Goal: Task Accomplishment & Management: Manage account settings

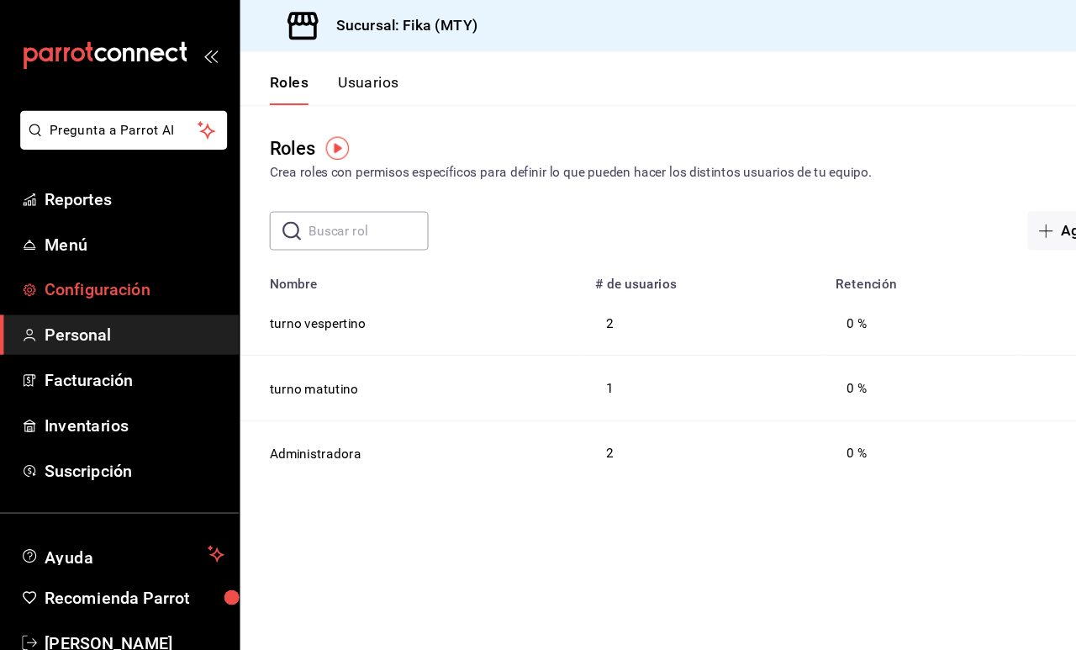
click at [119, 267] on span "Configuración" at bounding box center [122, 263] width 164 height 23
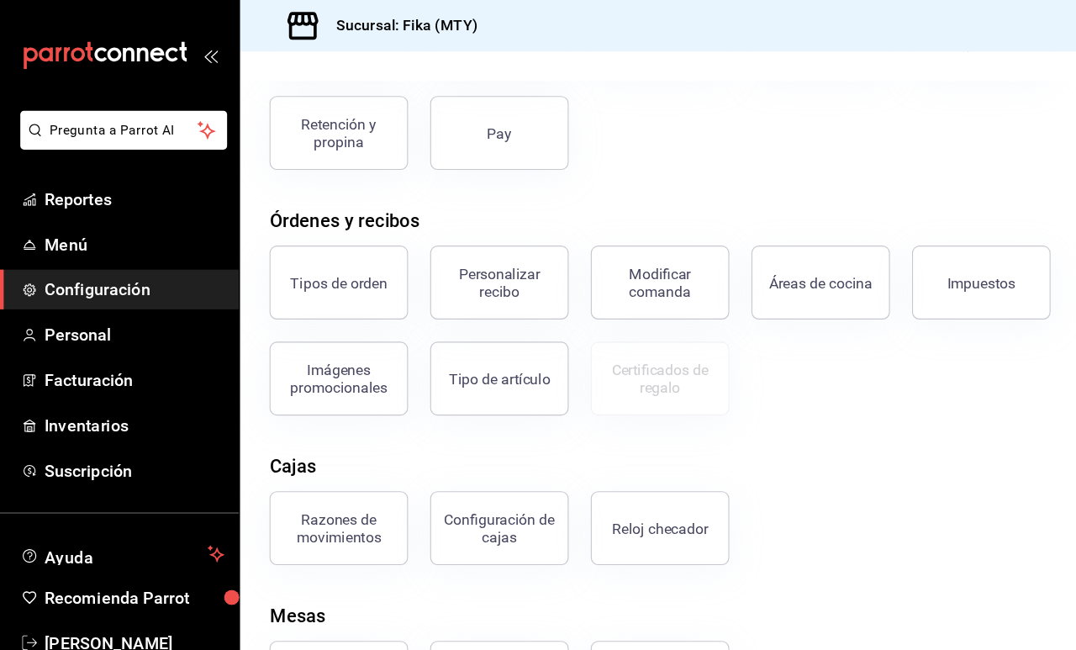
scroll to position [182, 0]
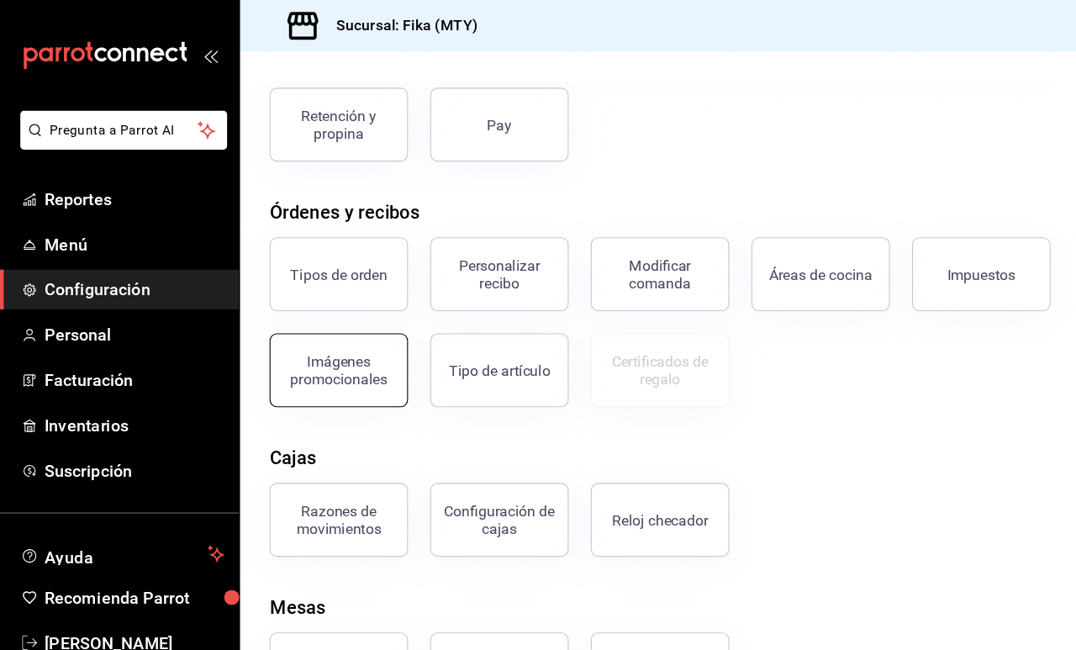
click at [332, 346] on div "Imágenes promocionales" at bounding box center [308, 337] width 104 height 32
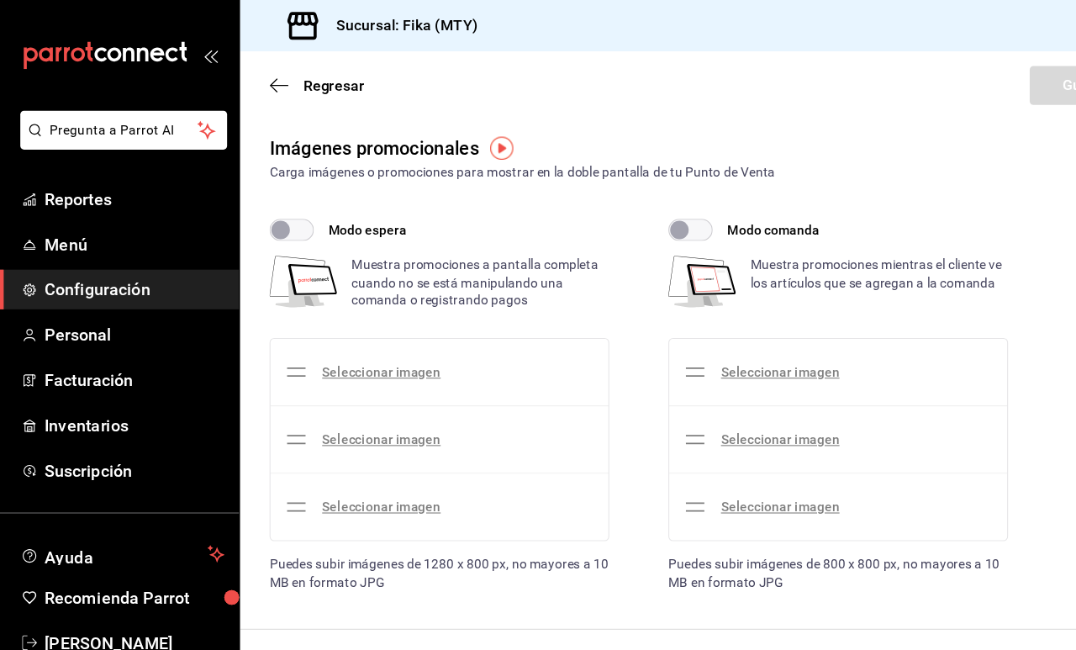
checkbox input "true"
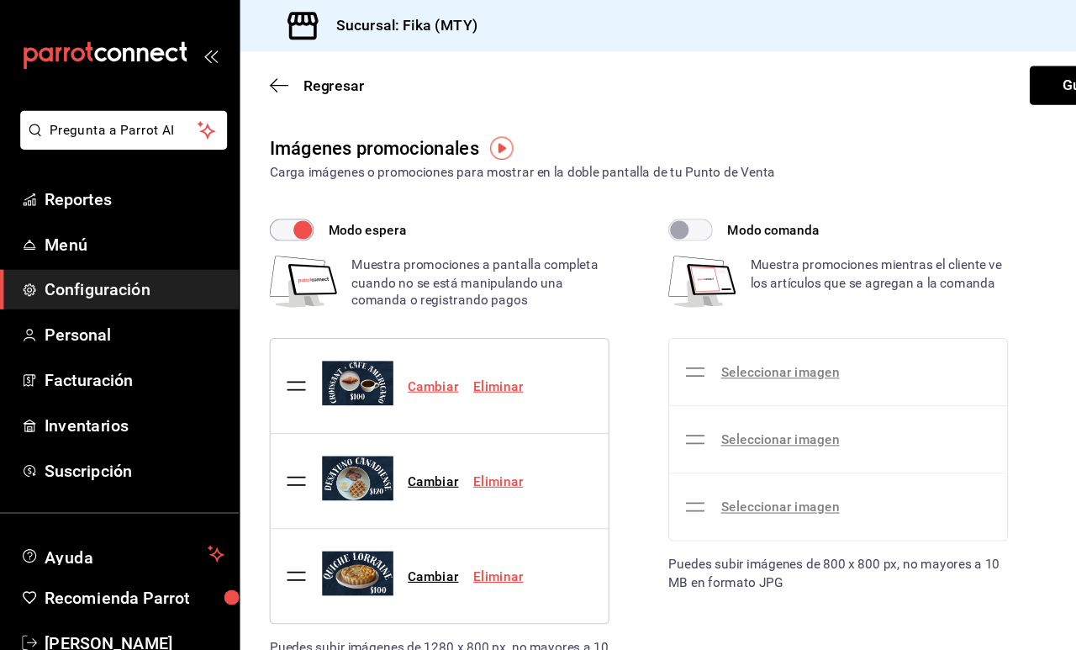
click at [397, 351] on link "Cambiar" at bounding box center [395, 351] width 46 height 13
click at [0, 0] on input "Cambiar" at bounding box center [0, 0] width 0 height 0
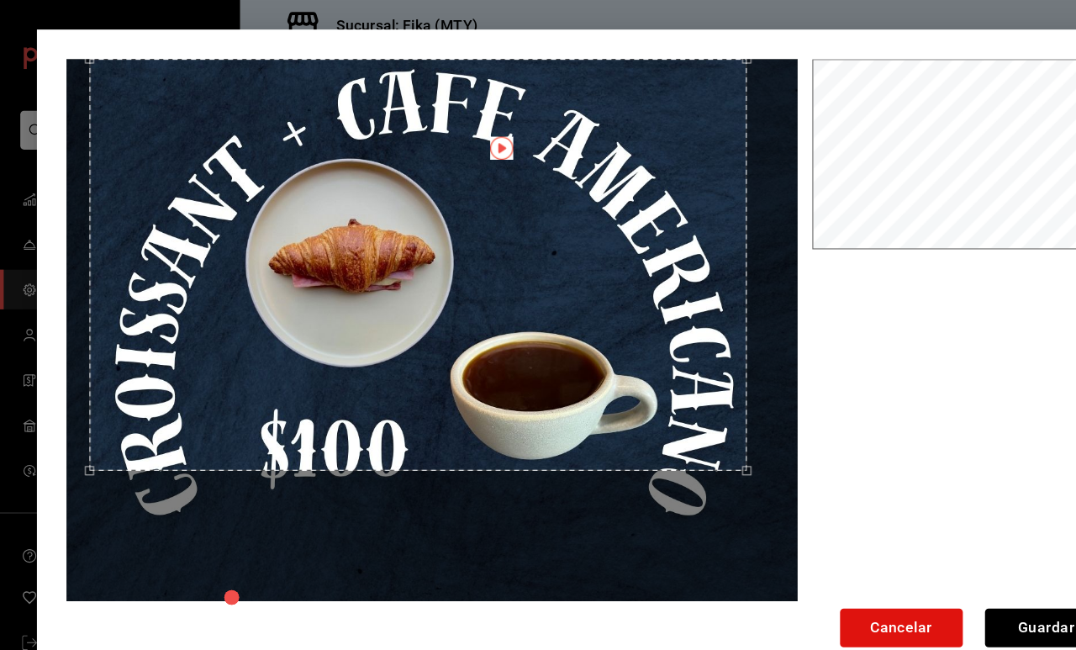
click at [583, 203] on div "Use the arrow keys to move the crop selection area" at bounding box center [382, 241] width 600 height 375
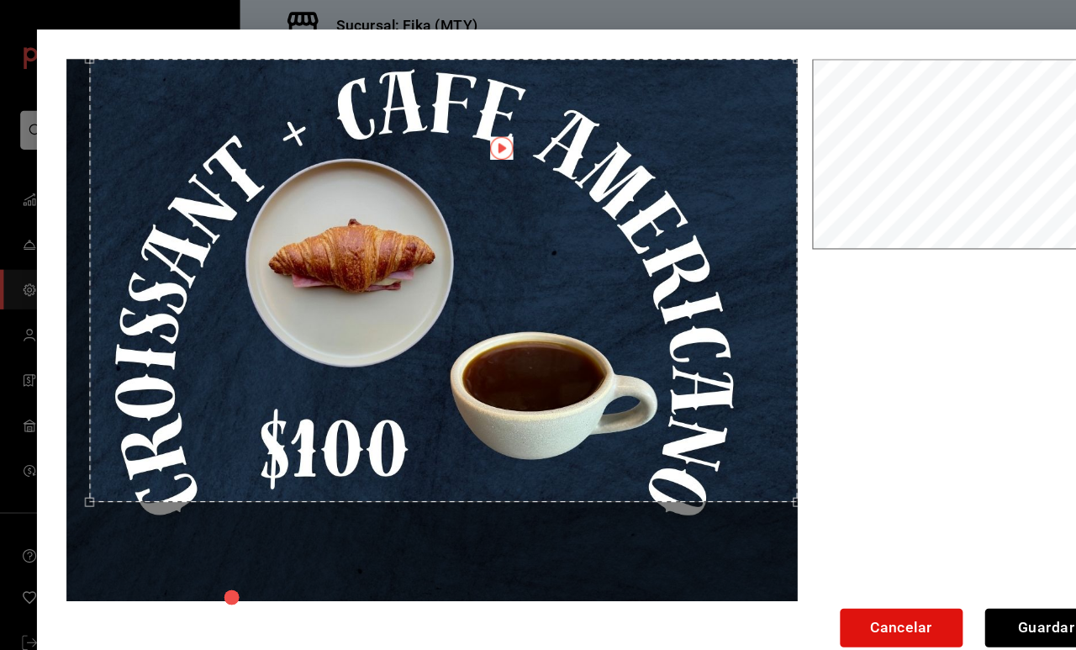
click at [806, 535] on div at bounding box center [538, 306] width 955 height 504
click at [676, 357] on div "Use the arrow keys to move the crop selection area" at bounding box center [404, 256] width 645 height 404
click at [667, 330] on div "Use the arrow keys to move the crop selection area" at bounding box center [404, 256] width 645 height 404
click at [564, 299] on div "Use the arrow keys to move the crop selection area" at bounding box center [404, 256] width 645 height 404
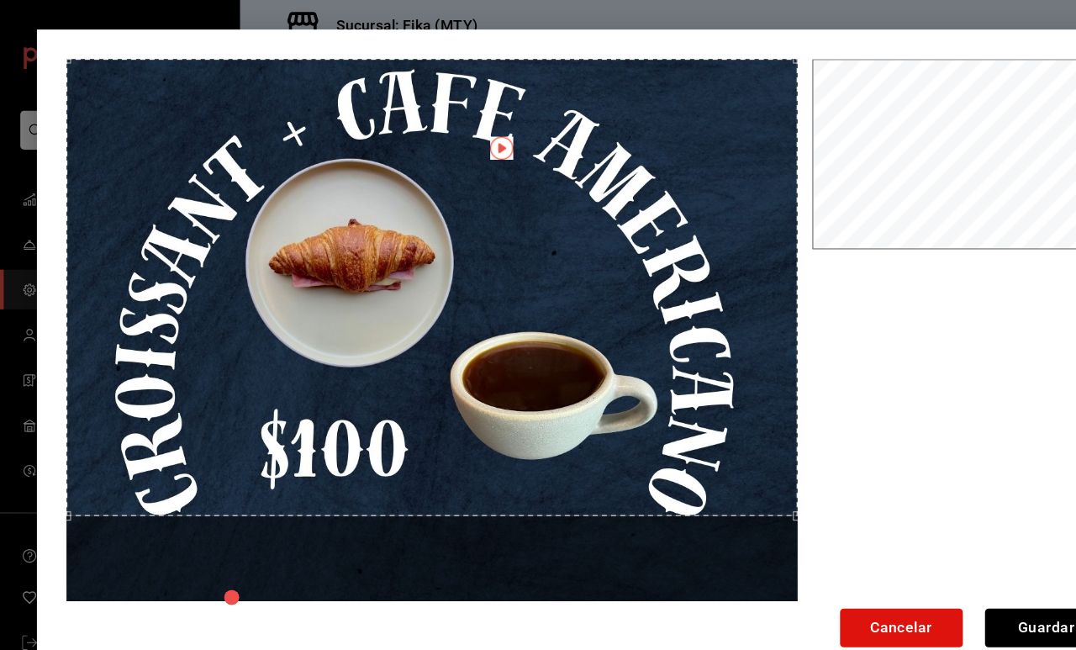
click at [39, 510] on div "Cancelar Guardar" at bounding box center [538, 325] width 1009 height 596
click at [277, 381] on div "Use the arrow keys to move the crop selection area" at bounding box center [394, 266] width 666 height 416
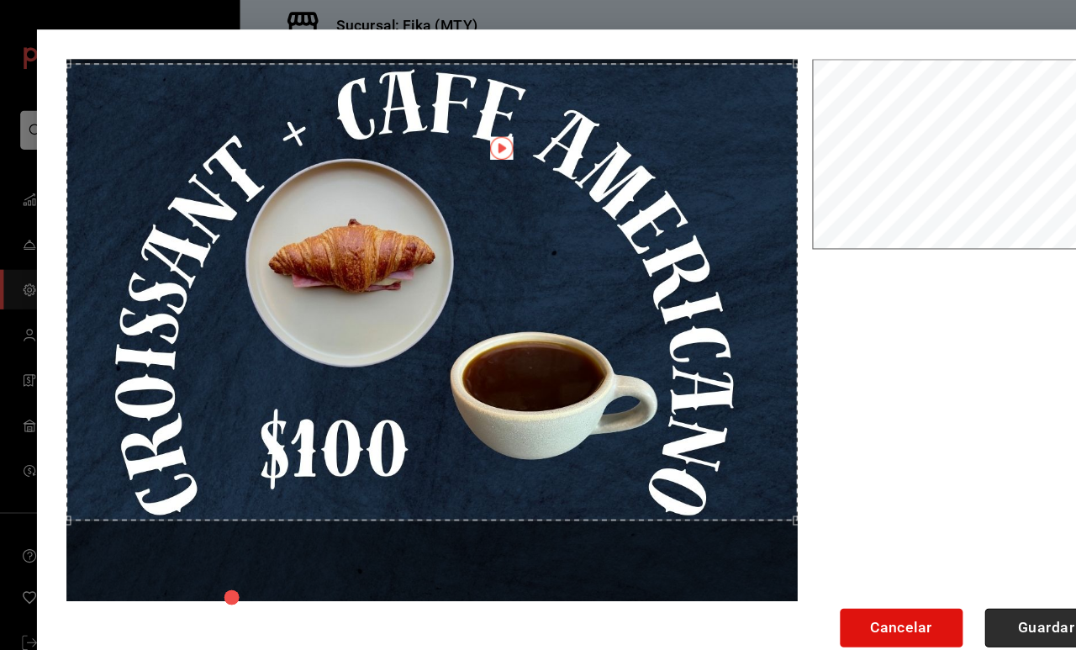
click at [953, 568] on button "Guardar" at bounding box center [953, 571] width 112 height 35
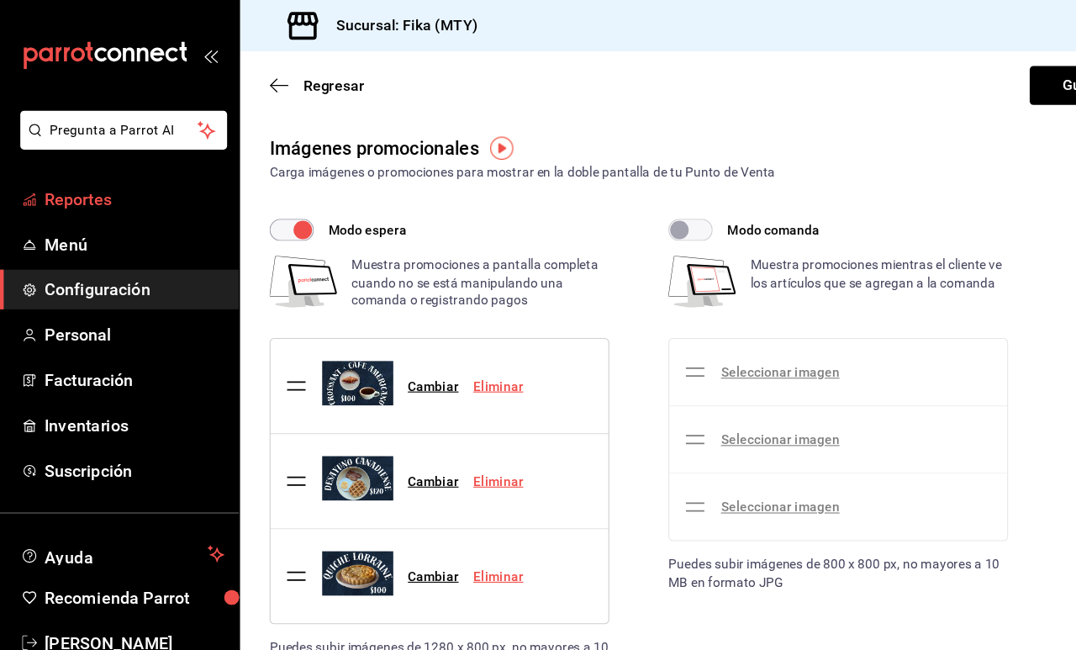
click at [110, 183] on span "Reportes" at bounding box center [122, 181] width 164 height 23
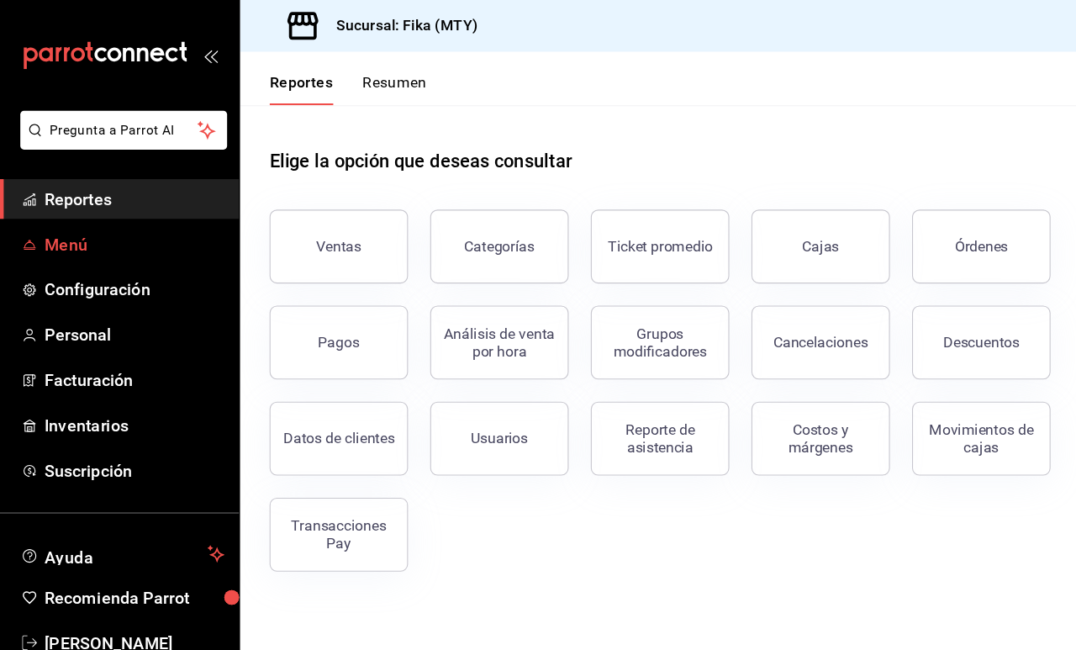
click at [107, 211] on link "Menú" at bounding box center [109, 222] width 218 height 36
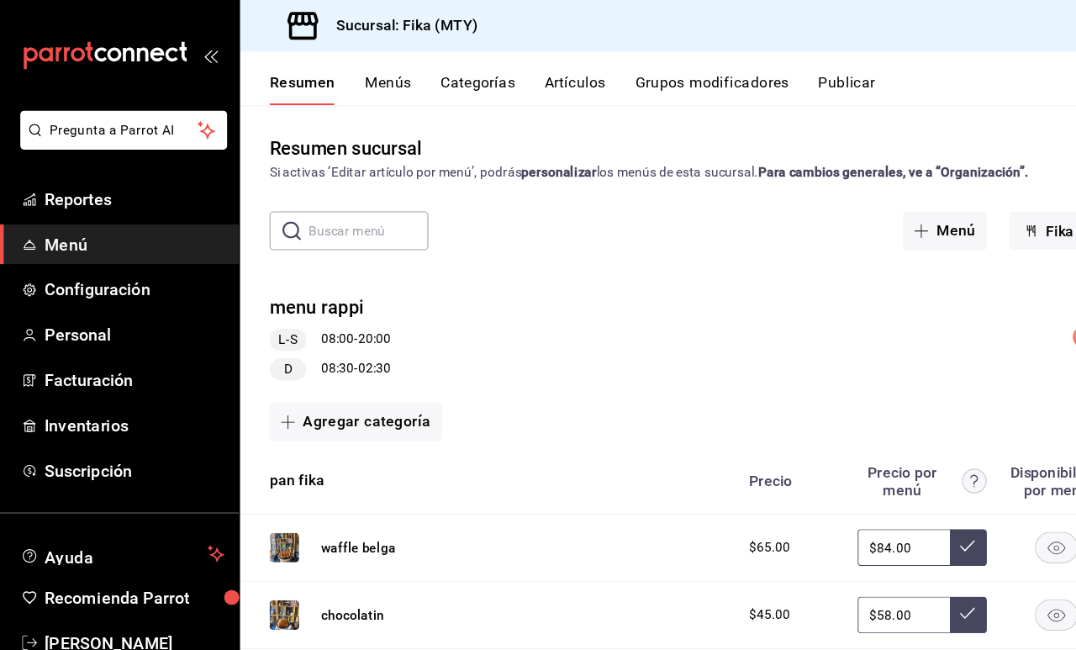
click at [785, 271] on div "menu rappi L-S 08:00 - 20:00 D 08:30 - 02:30" at bounding box center [648, 307] width 858 height 105
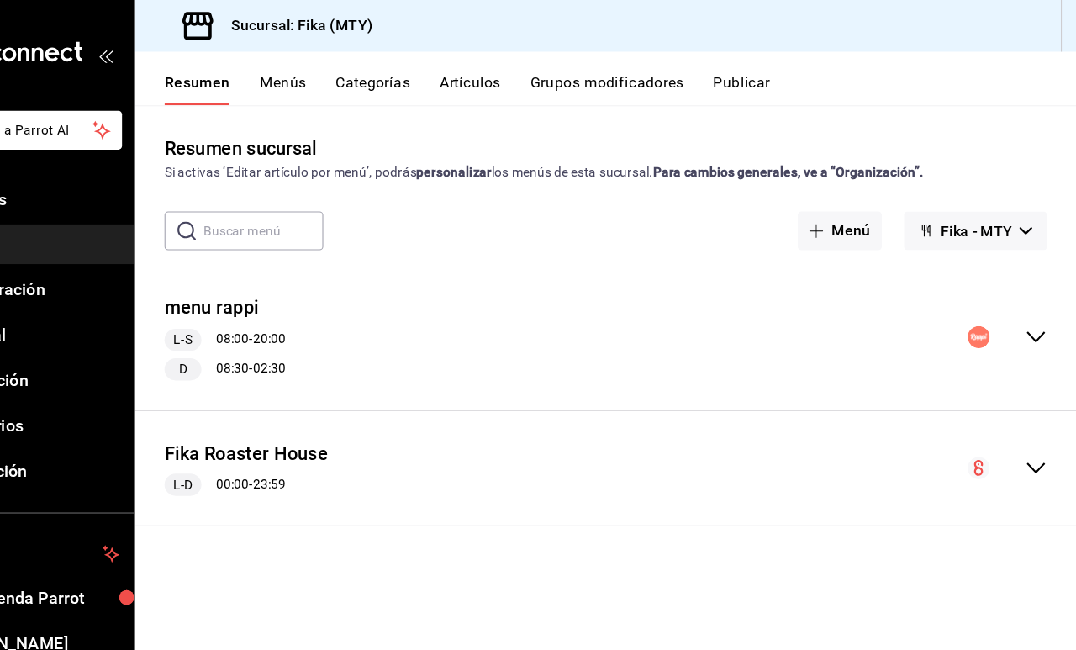
click at [745, 71] on button "Publicar" at bounding box center [771, 81] width 52 height 29
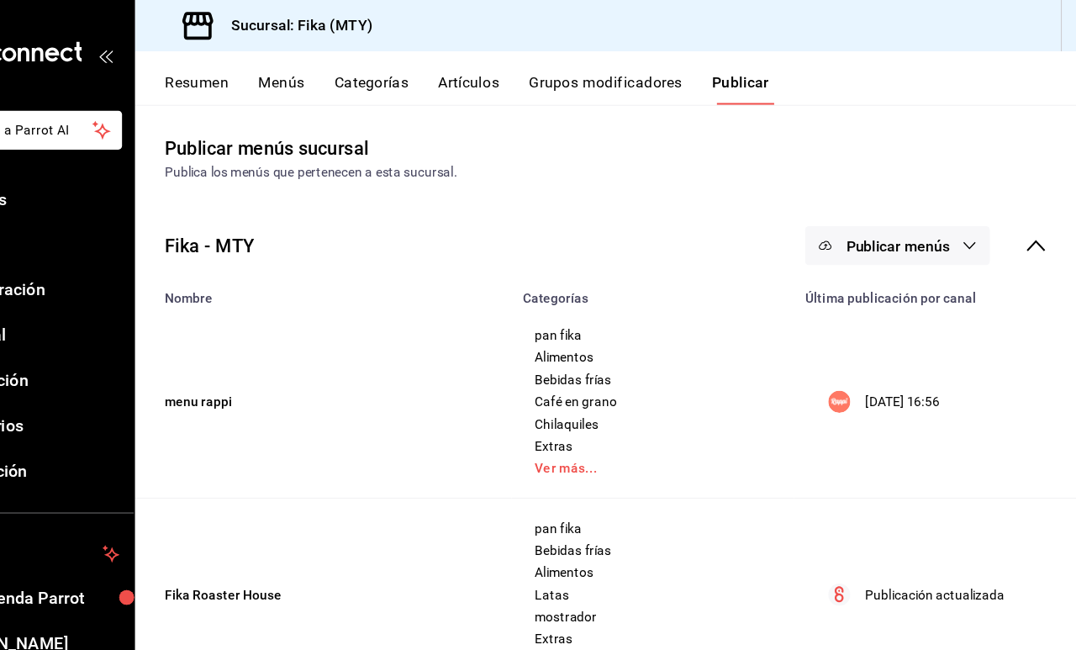
click at [494, 81] on button "Artículos" at bounding box center [521, 81] width 55 height 29
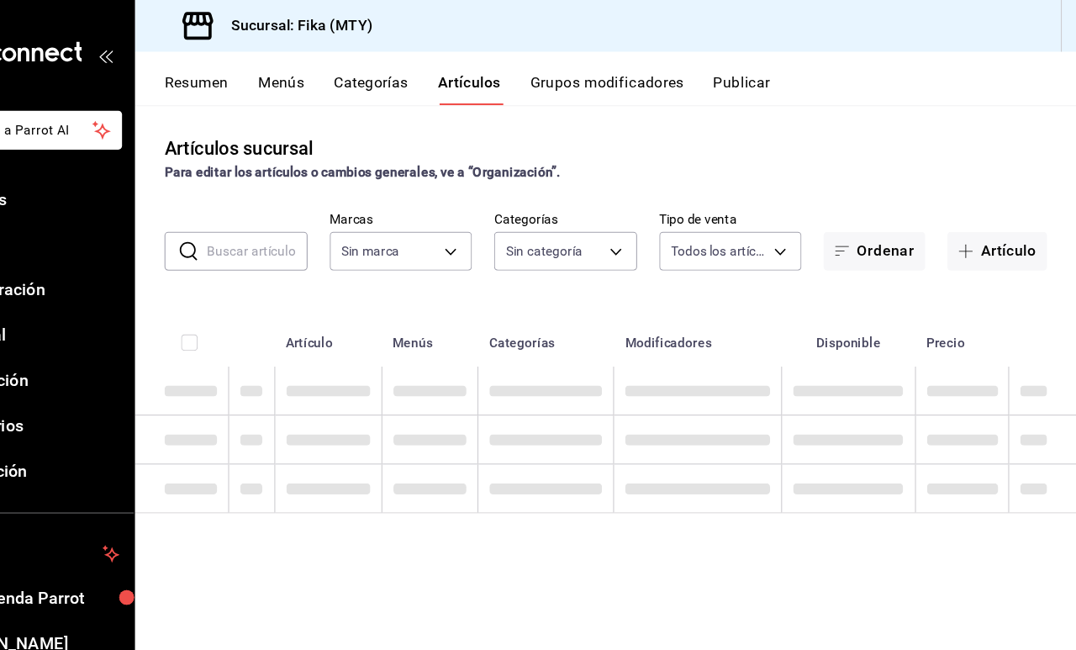
type input "7aaf3327-5c44-48f9-94f1-b594ce592dc8"
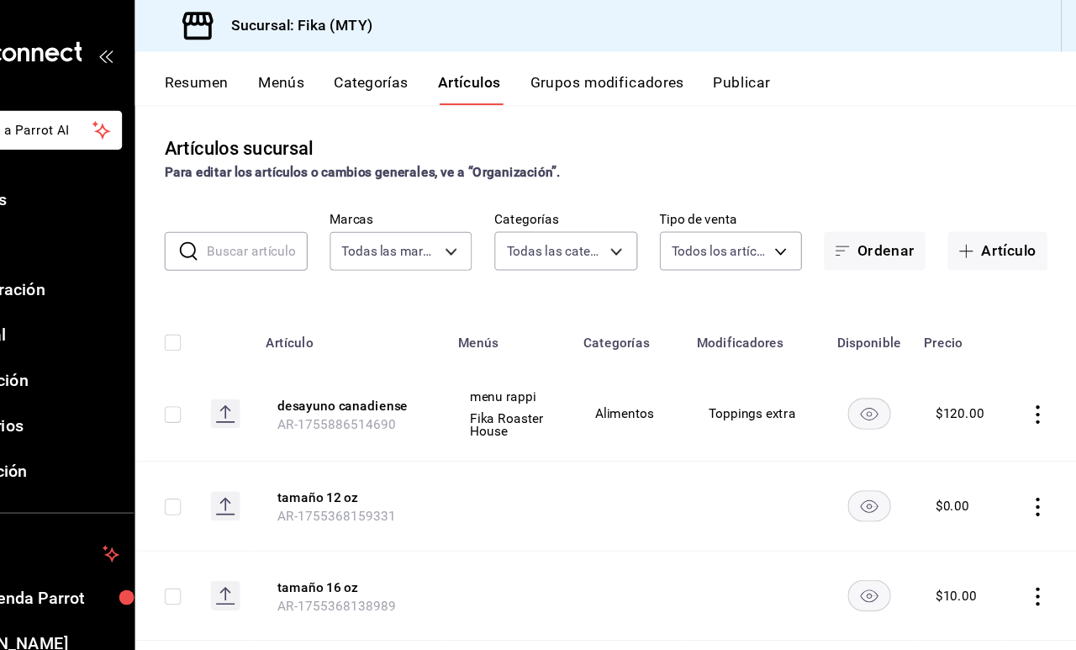
type input "c19318d1-41e4-4d54-8733-9c8836317384,6f1da3dd-1cae-4774-b684-46bf1ffc9cea,36dcd…"
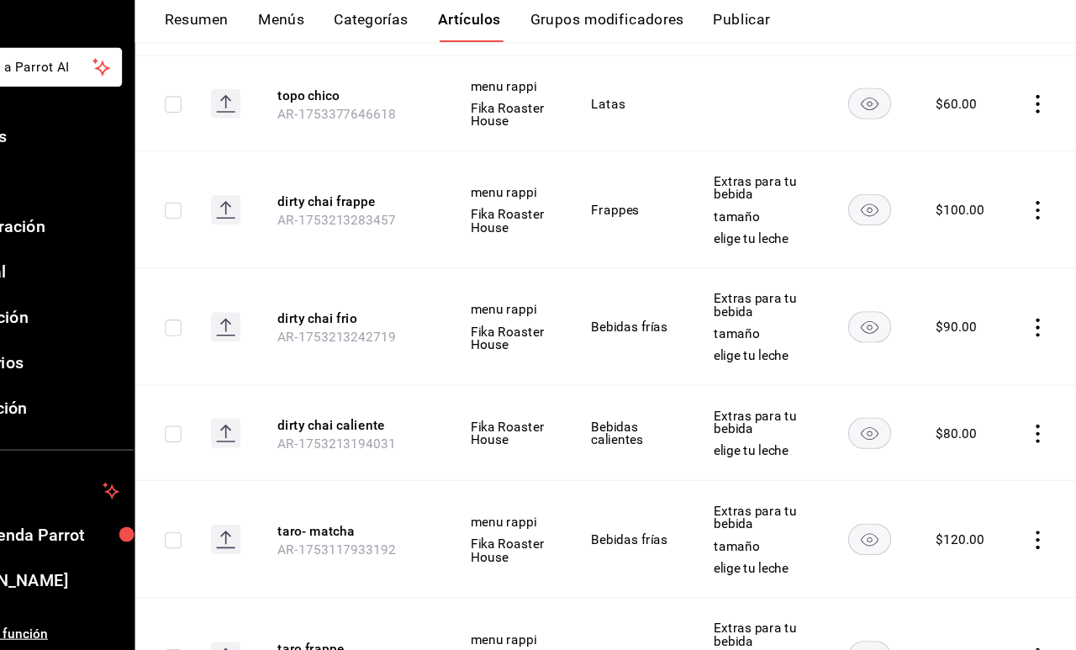
scroll to position [1689, 0]
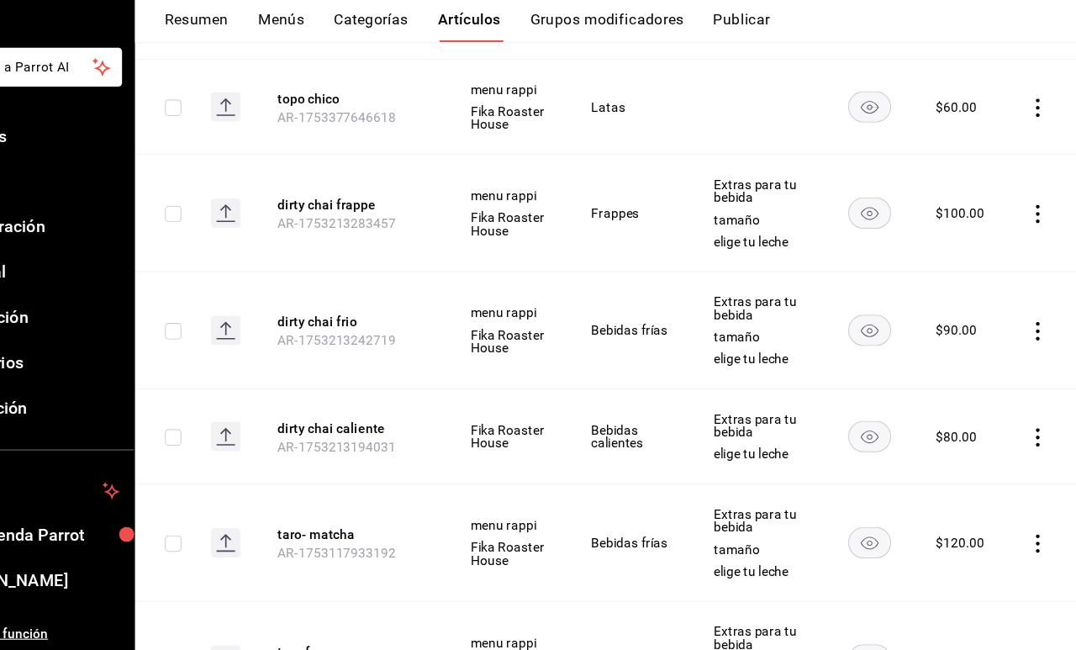
click at [288, 441] on rect at bounding box center [301, 454] width 27 height 27
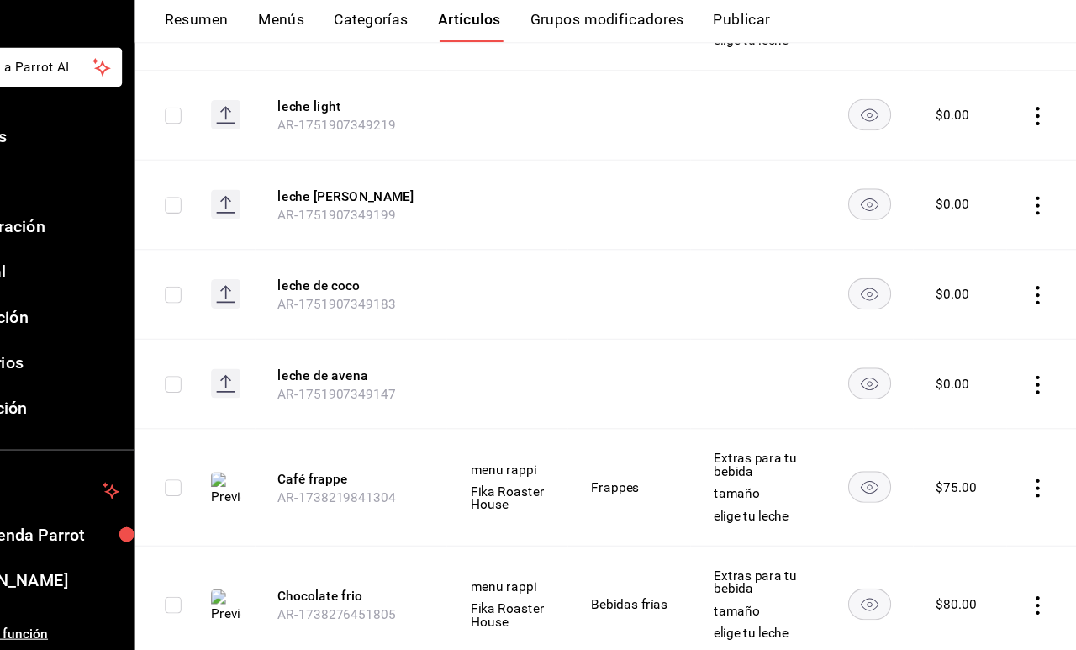
scroll to position [2475, 0]
